Goal: Task Accomplishment & Management: Use online tool/utility

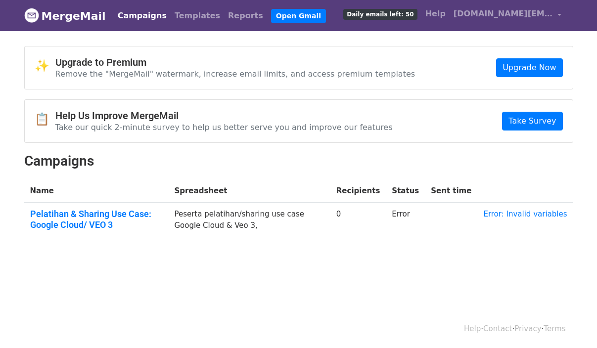
click at [308, 220] on td "Peserta pelatihan/sharing use case Google Cloud & Veo 3," at bounding box center [249, 222] width 162 height 38
click at [420, 215] on td "Error" at bounding box center [405, 222] width 39 height 38
click at [534, 213] on link "Error: Invalid variables" at bounding box center [525, 214] width 84 height 9
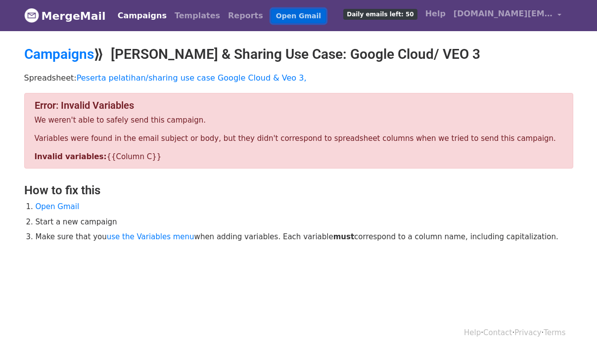
click at [271, 9] on link "Open Gmail" at bounding box center [298, 16] width 55 height 14
